Goal: Task Accomplishment & Management: Complete application form

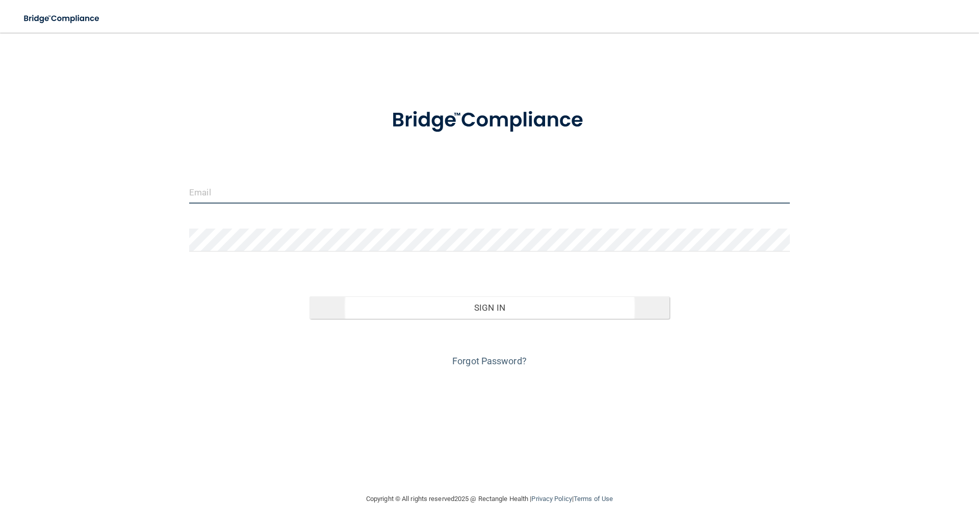
type input "[PERSON_NAME][EMAIL_ADDRESS][DOMAIN_NAME]"
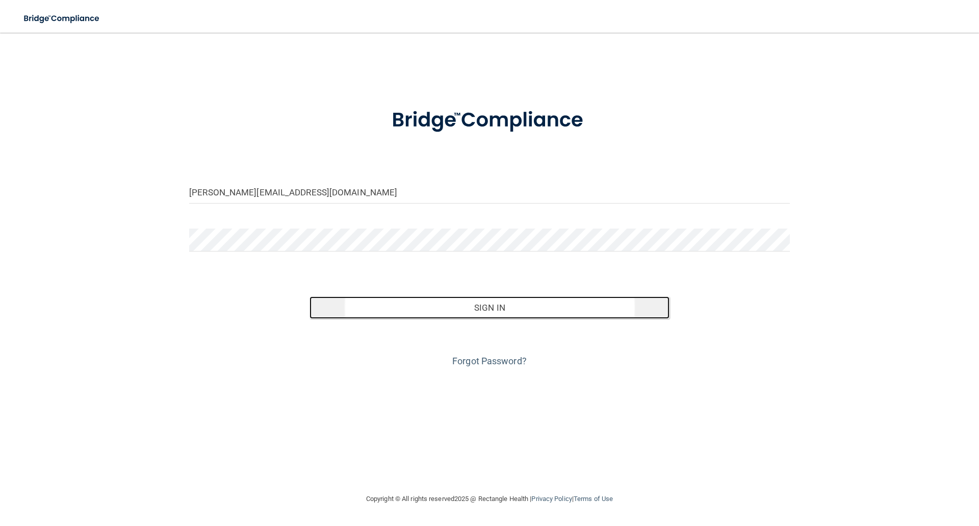
click at [503, 312] on button "Sign In" at bounding box center [490, 307] width 361 height 22
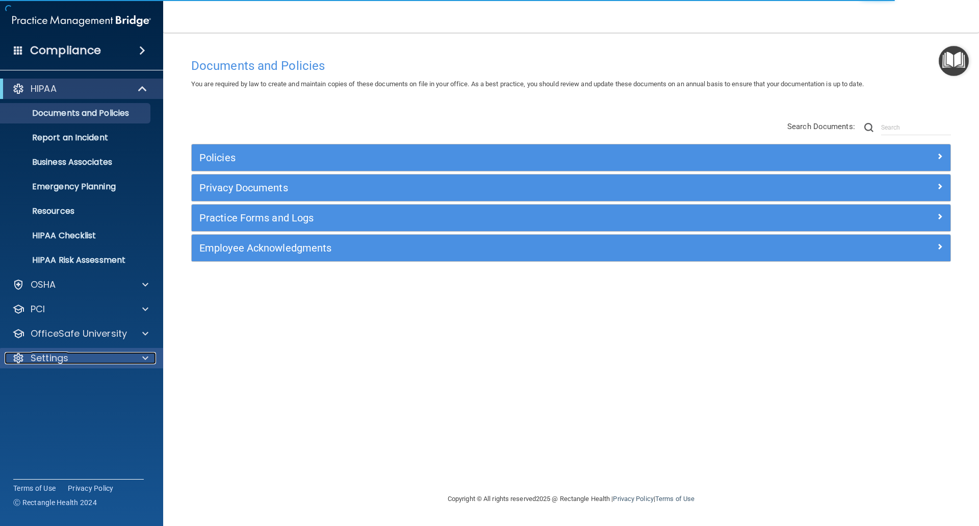
click at [48, 357] on p "Settings" at bounding box center [50, 358] width 38 height 12
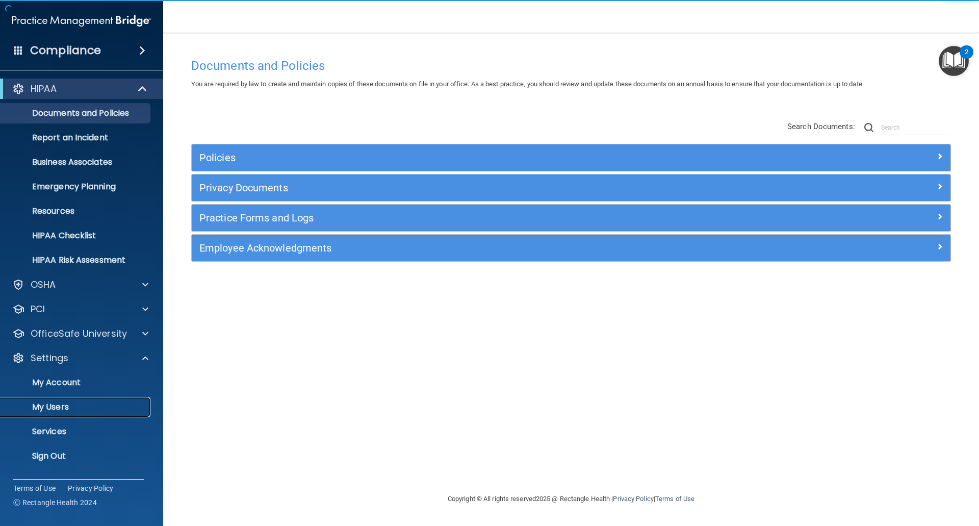
click at [52, 412] on p "My Users" at bounding box center [76, 407] width 139 height 10
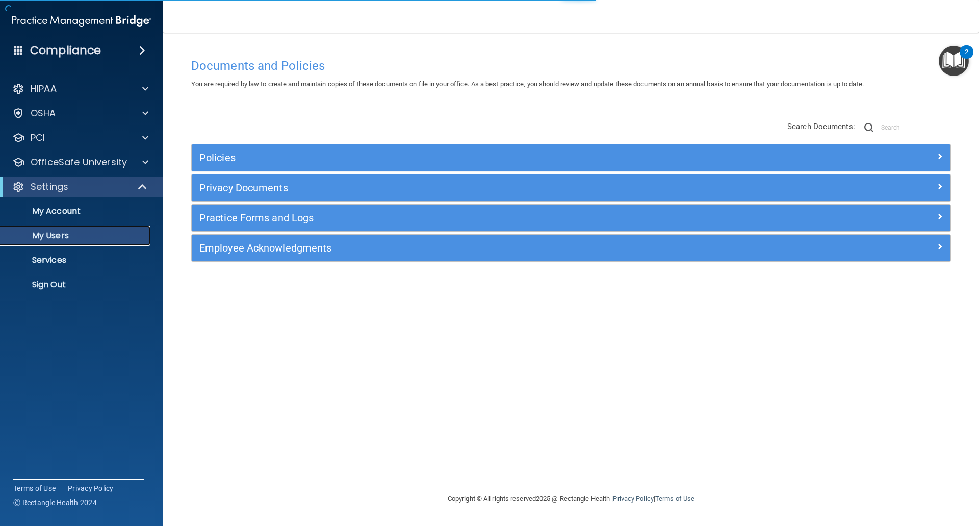
select select "20"
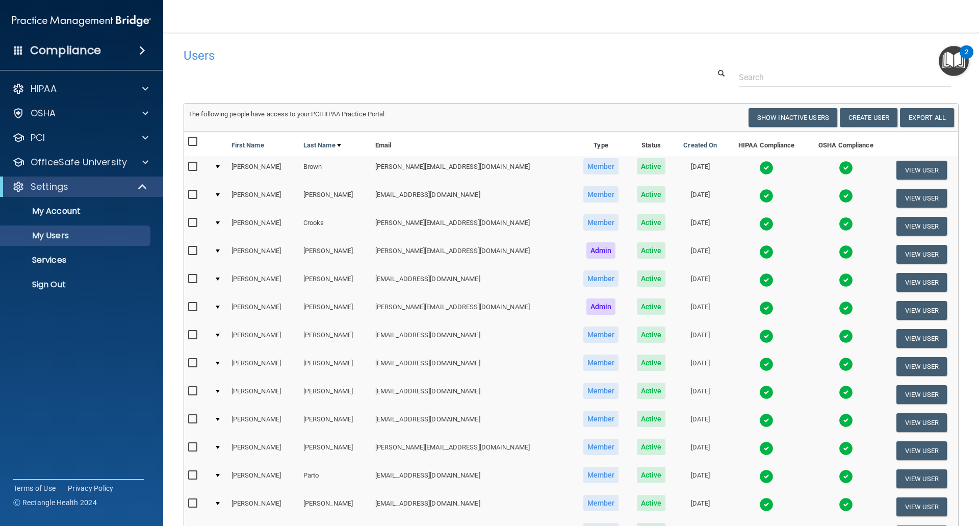
click at [856, 106] on td "The following people have access to your PCIHIPAA Practice Portal Resend Invite…" at bounding box center [571, 118] width 774 height 28
click at [857, 116] on button "Create User" at bounding box center [869, 117] width 58 height 19
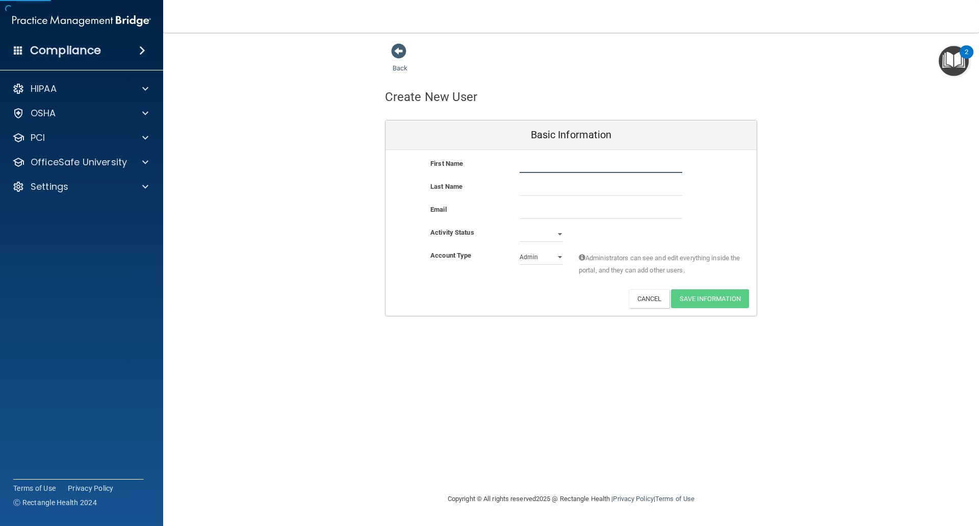
click at [540, 168] on input "text" at bounding box center [601, 165] width 163 height 15
type input "[PERSON_NAME]"
type input "Dodge"
type input "[EMAIL_ADDRESS][DOMAIN_NAME]"
click at [560, 234] on select "Active Inactive" at bounding box center [542, 235] width 44 height 15
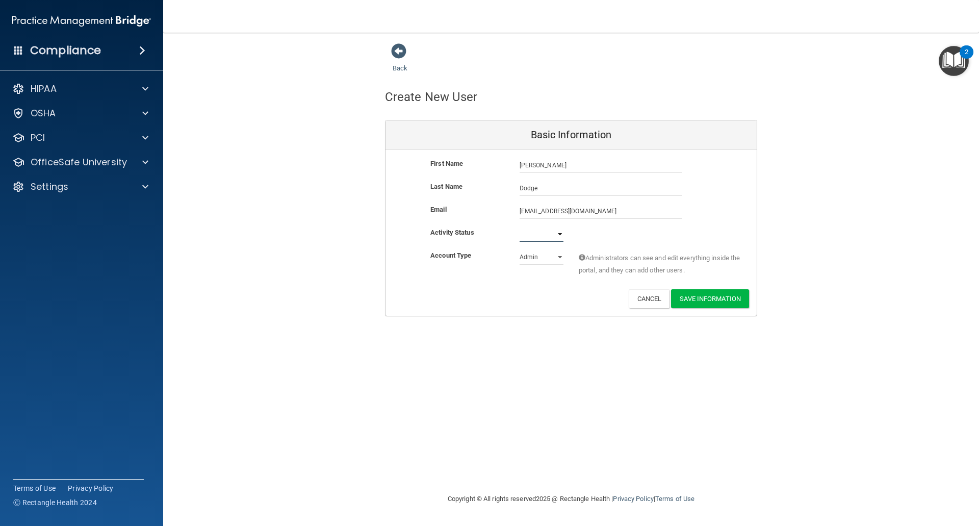
select select "active"
click at [520, 226] on select "Active Inactive" at bounding box center [542, 233] width 44 height 15
click at [525, 257] on select "Admin Member" at bounding box center [542, 256] width 44 height 15
select select "practice_member"
click at [520, 249] on select "Admin Member" at bounding box center [542, 256] width 44 height 15
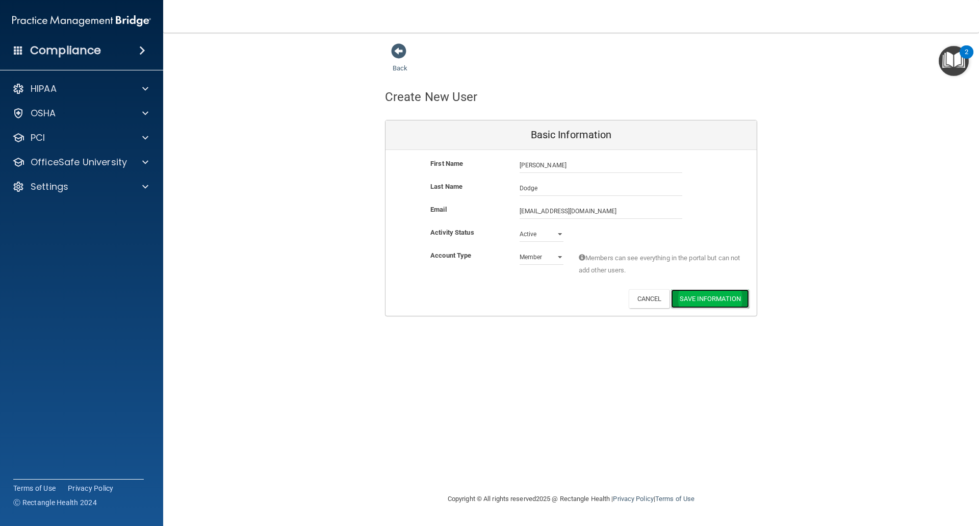
click at [710, 302] on button "Save Information" at bounding box center [710, 298] width 78 height 19
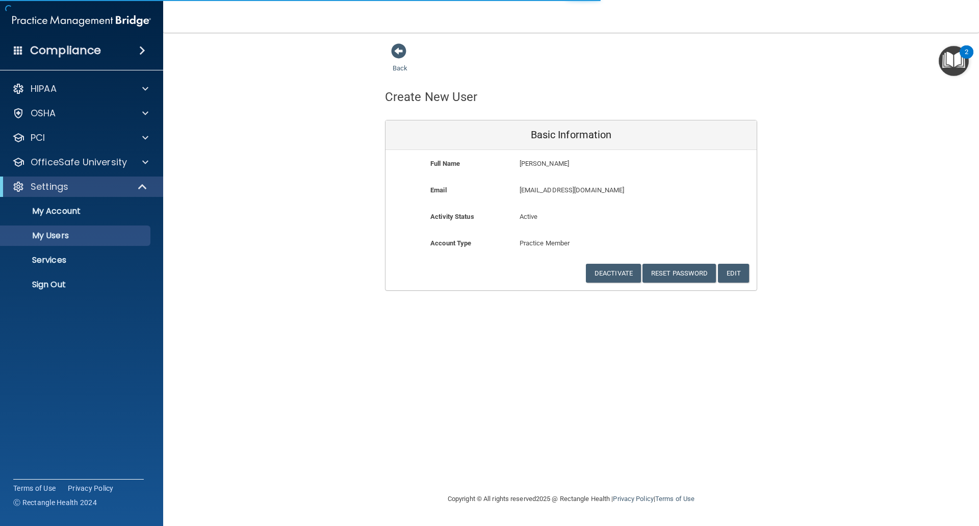
select select "20"
